Goal: Contribute content: Contribute content

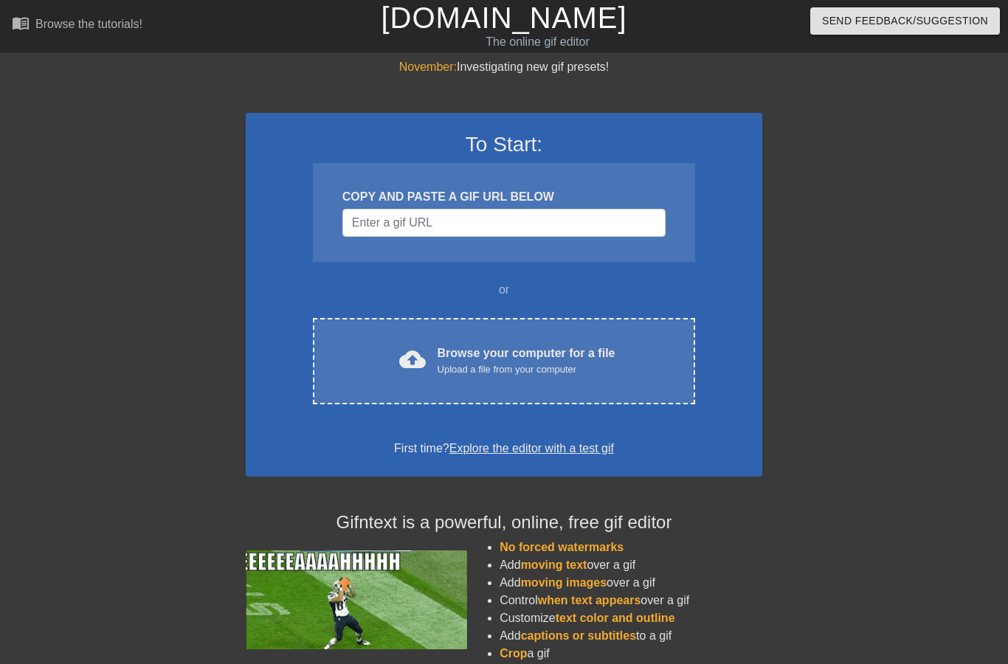
click at [497, 364] on div "Upload a file from your computer" at bounding box center [527, 369] width 178 height 15
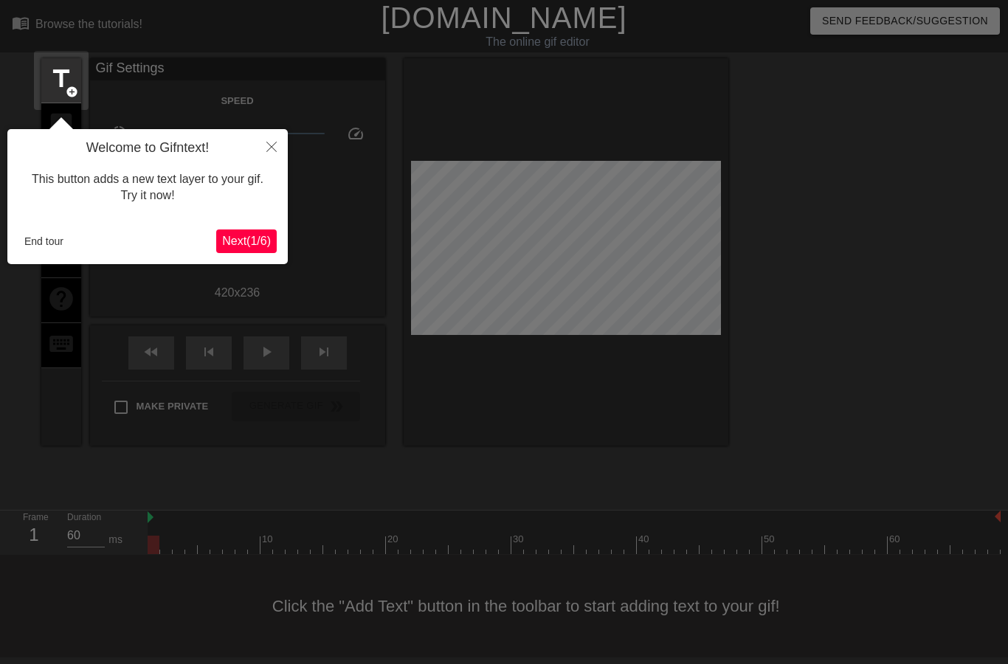
click at [246, 235] on span "Next ( 1 / 6 )" at bounding box center [246, 241] width 49 height 13
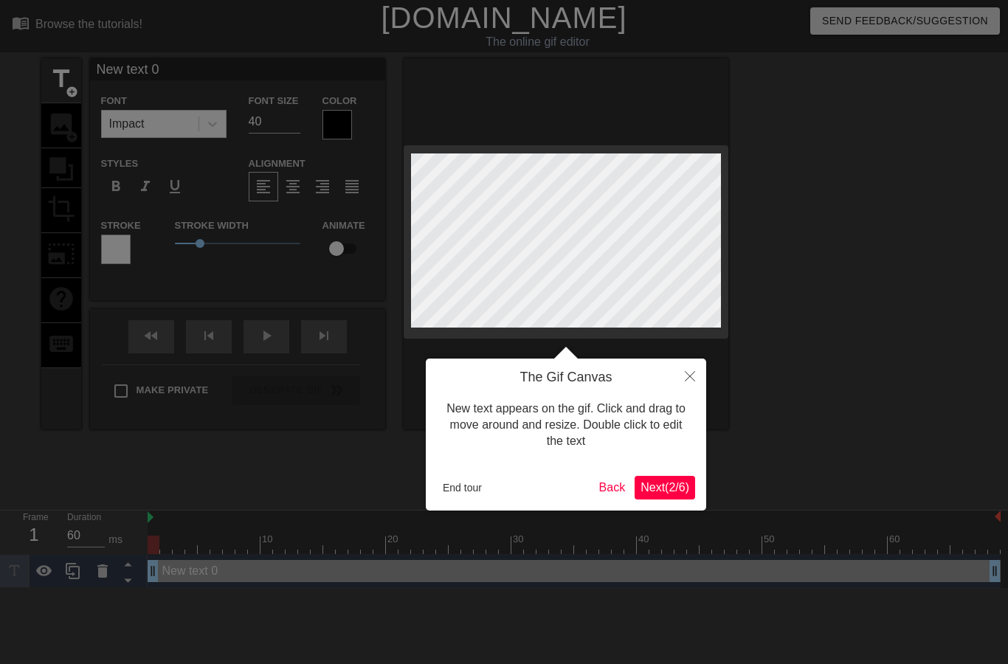
click at [453, 492] on button "End tour" at bounding box center [462, 488] width 51 height 22
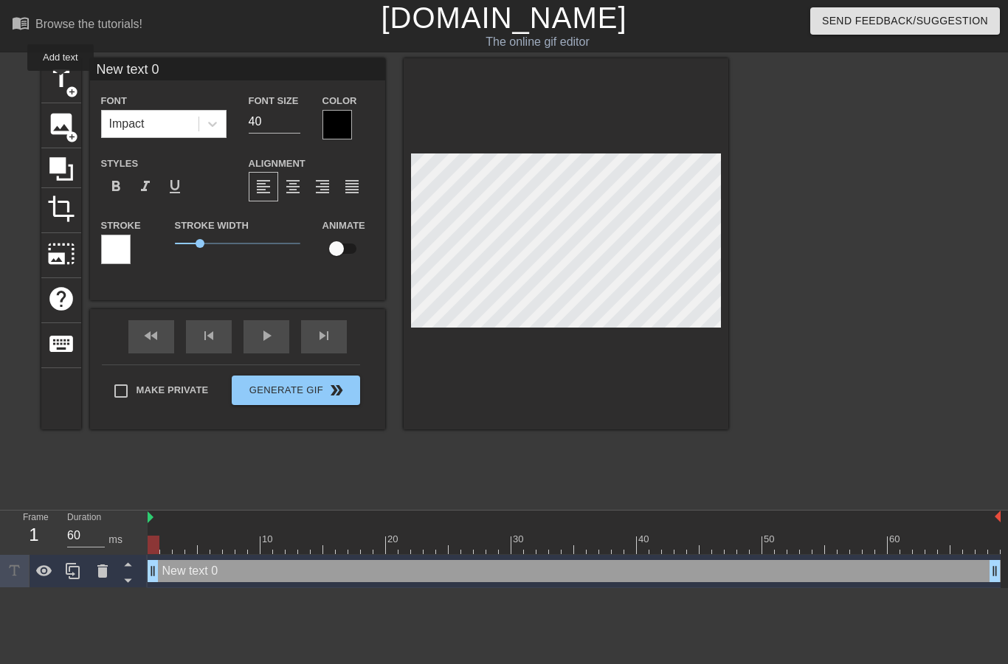
click at [61, 81] on span "title" at bounding box center [61, 79] width 28 height 28
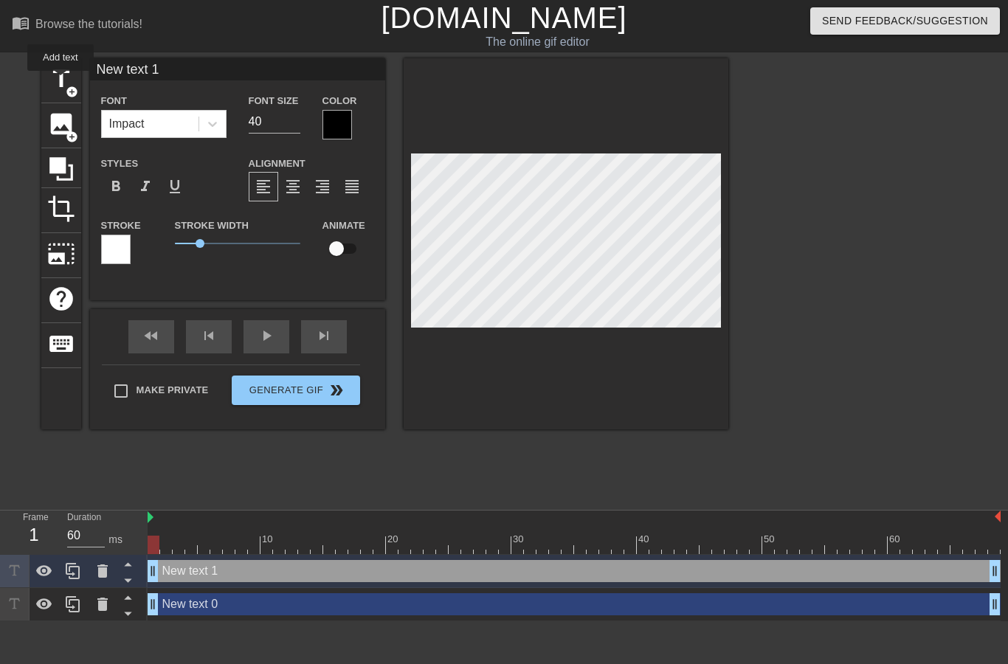
scroll to position [0, 3]
type input "New txt 1"
type textarea "New xt 1"
type input "Newxt 1"
type textarea "Newxt 1"
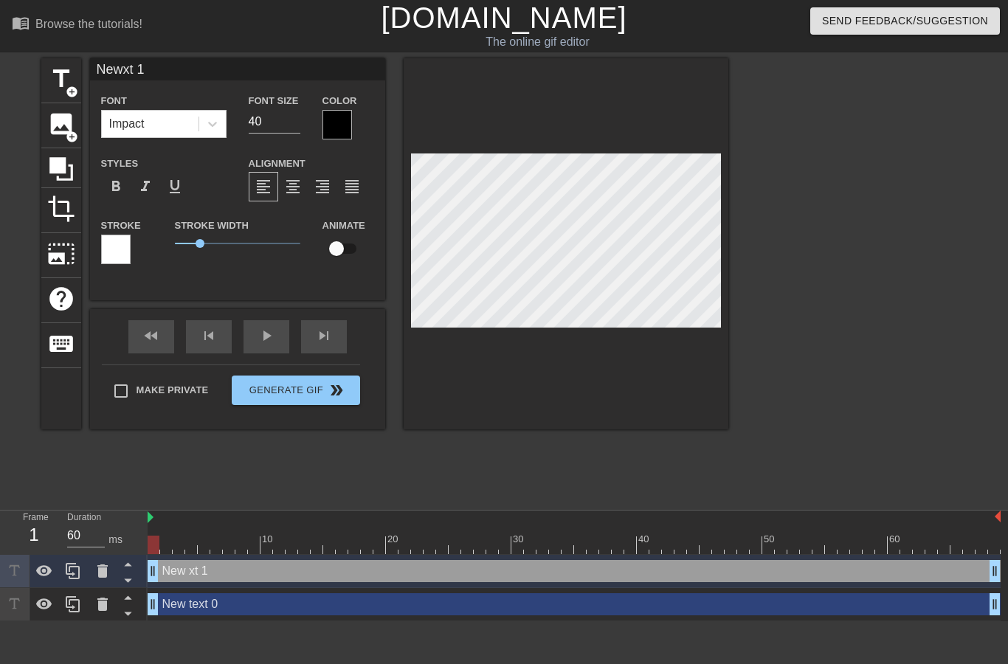
type input "Next 1"
type textarea "Nxt 1"
type input "Nxt 1"
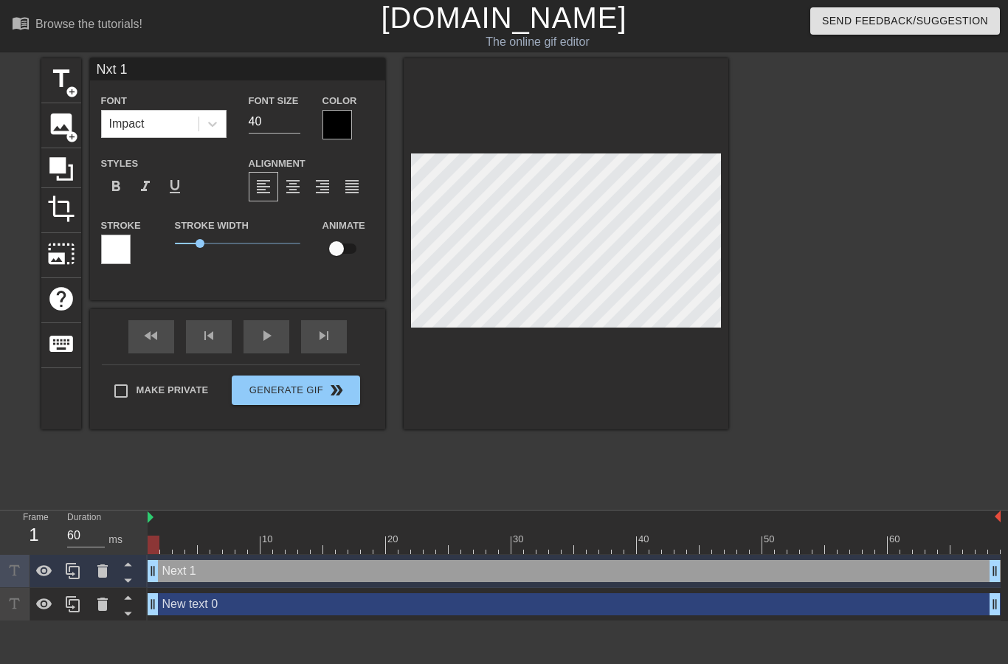
type textarea "xt 1"
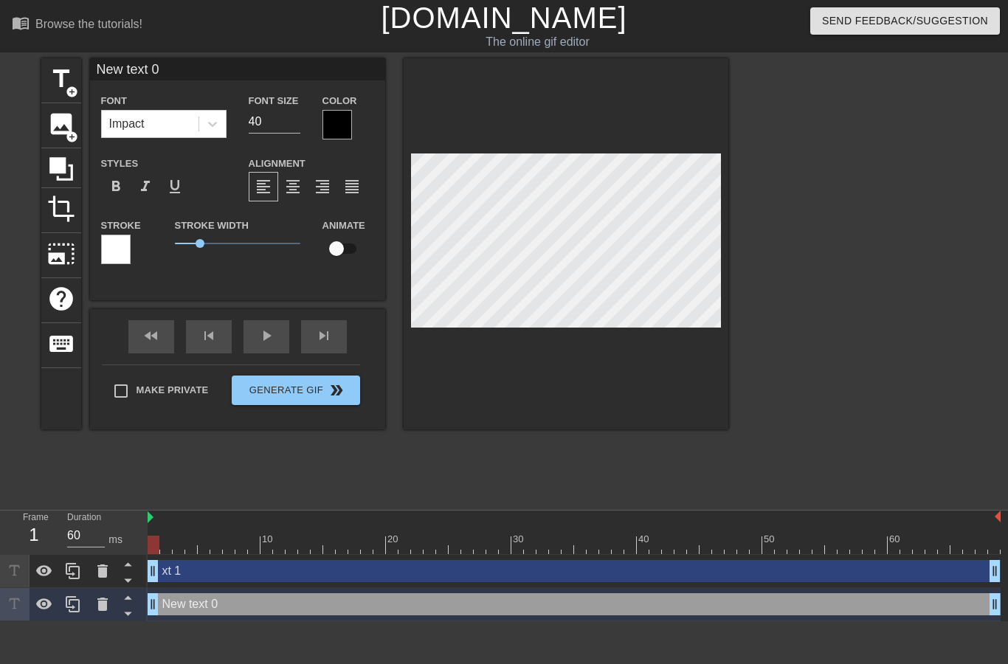
scroll to position [0, 3]
type input "New tet 0"
type textarea "New tet 0"
type input "New tt 0"
type textarea "New tt 0"
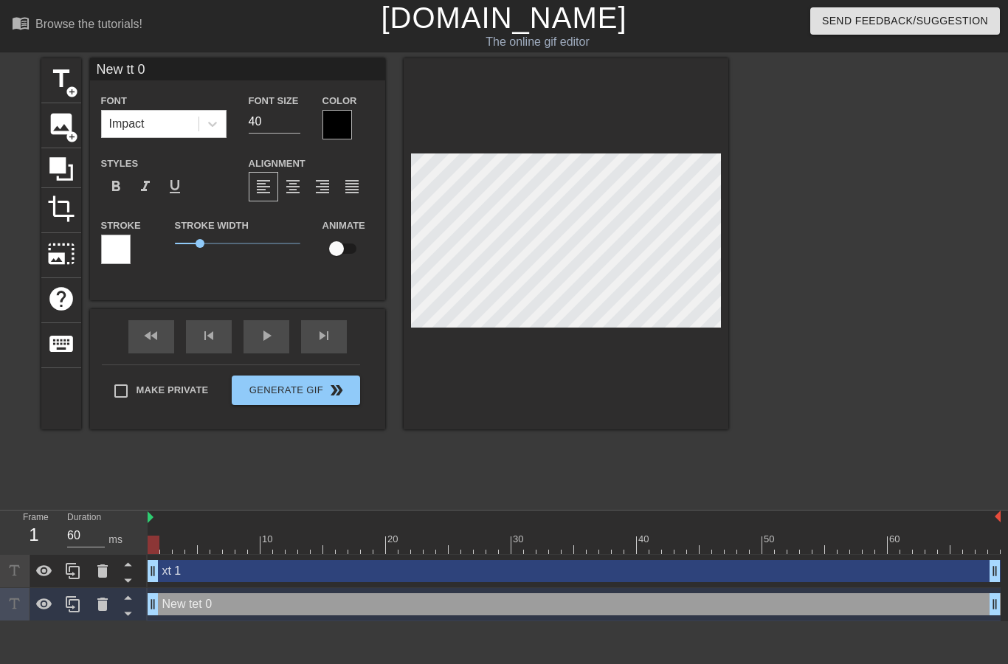
type input "New t 0"
type textarea "New t 0"
type input "Newt 0"
type textarea "Net 0"
type input "Nt 0"
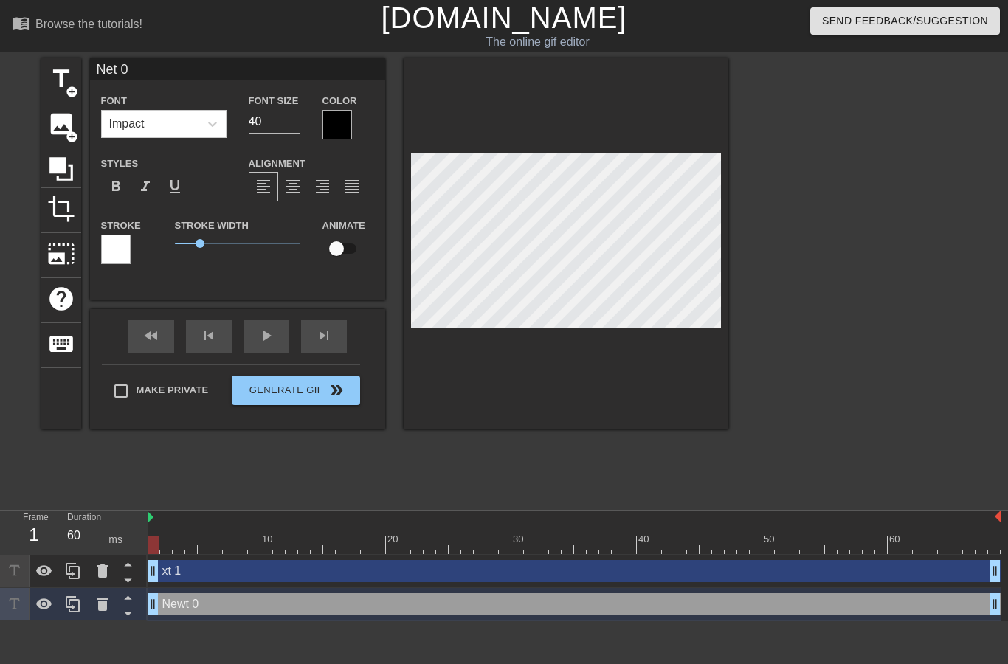
type textarea "Nt 0"
type input "t 0"
type textarea "t 0"
click at [277, 76] on input "t 0" at bounding box center [237, 69] width 295 height 22
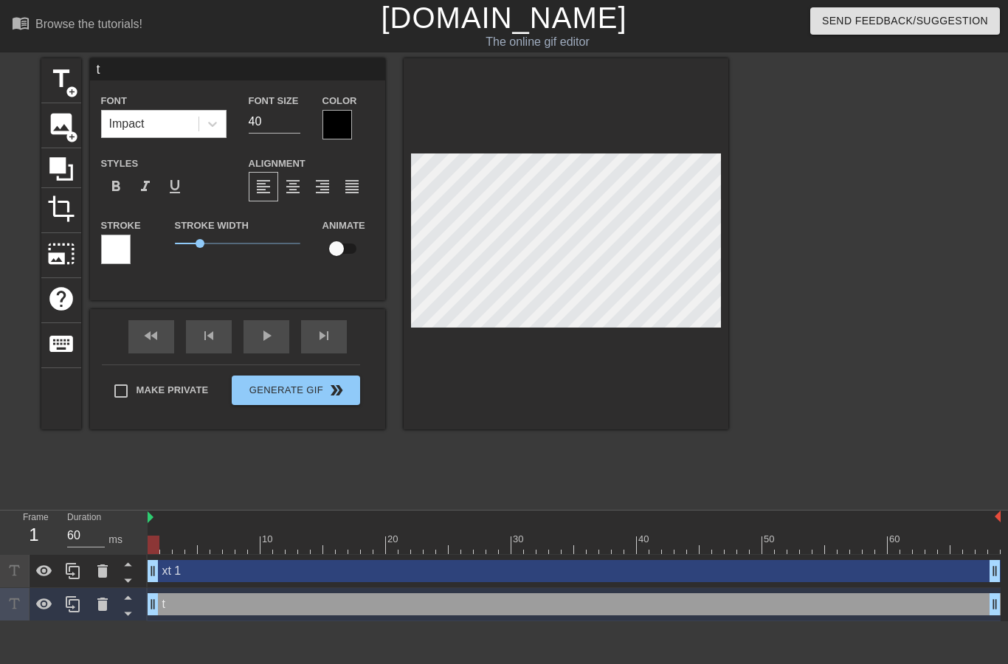
type input "t"
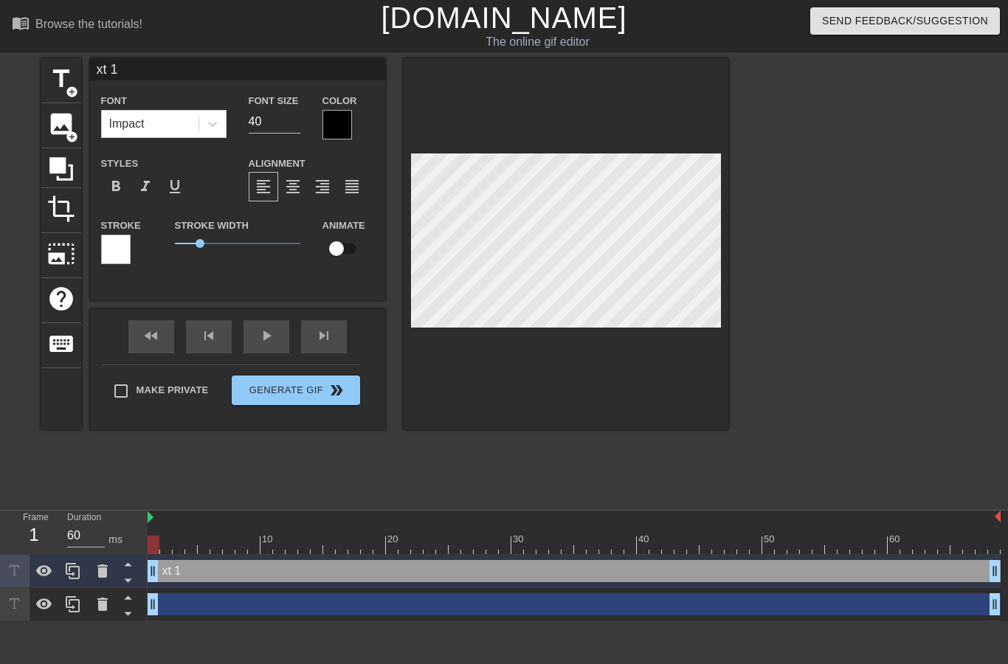
click at [234, 66] on input "xt 1" at bounding box center [237, 69] width 295 height 22
type input "x"
type input "Test"
click at [357, 103] on div "Color" at bounding box center [348, 116] width 52 height 48
click at [179, 570] on div "Test drag_handle drag_handle" at bounding box center [574, 571] width 853 height 22
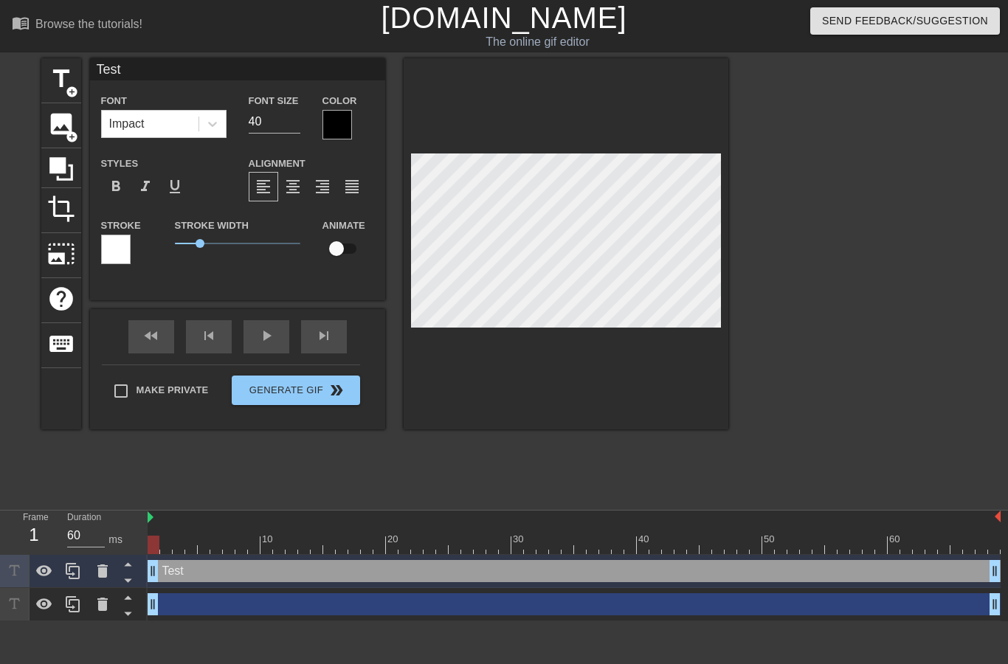
click at [339, 120] on div at bounding box center [337, 125] width 30 height 30
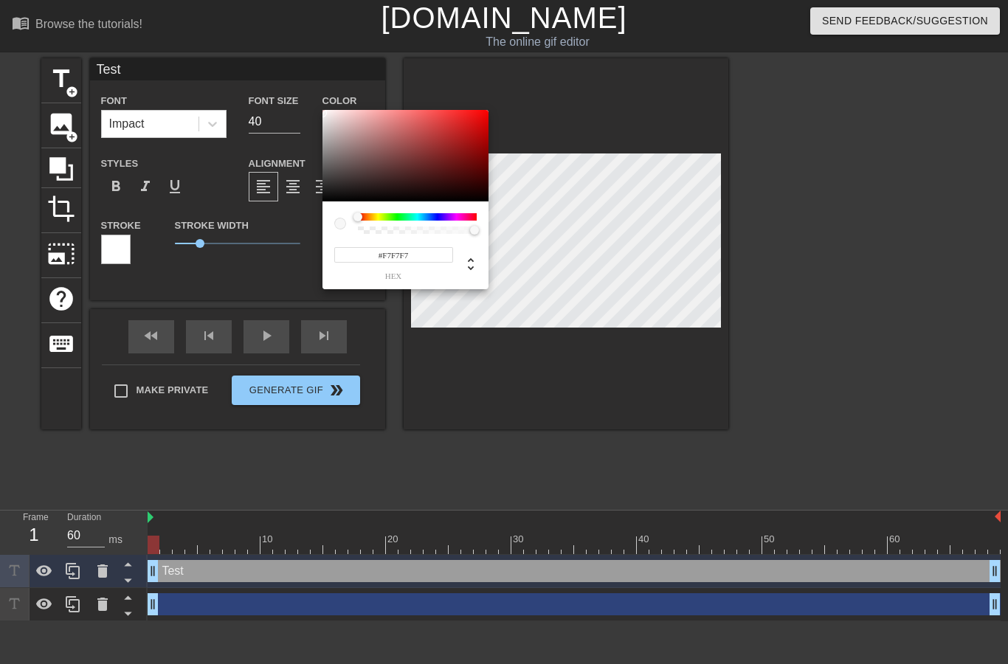
type input "#FFFFFF"
